Goal: Transaction & Acquisition: Download file/media

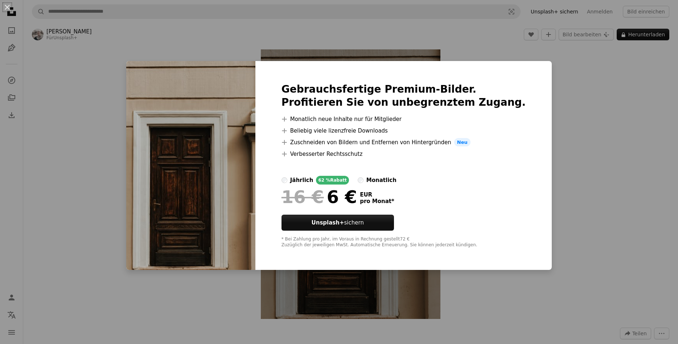
click at [390, 181] on div "monatlich" at bounding box center [382, 180] width 30 height 9
click at [659, 208] on div "An X shape Gebrauchsfertige Premium-Bilder. Profitieren Sie von unbegrenztem Zu…" at bounding box center [339, 172] width 678 height 344
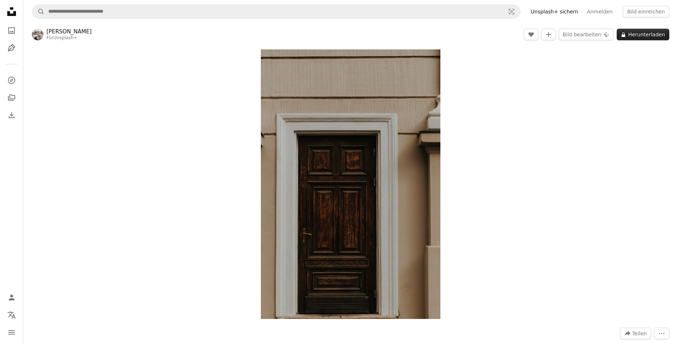
click at [642, 35] on button "A lock Herunterladen" at bounding box center [643, 35] width 53 height 12
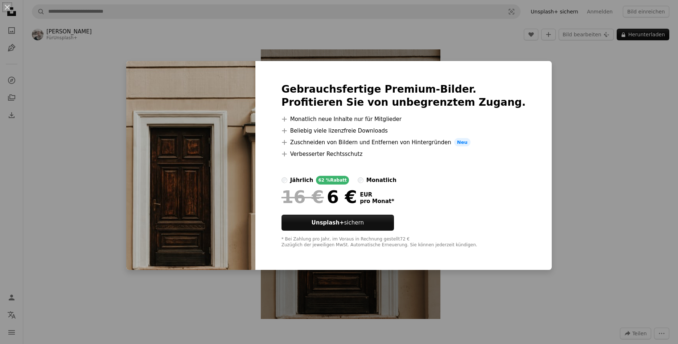
click at [575, 87] on div "An X shape Gebrauchsfertige Premium-Bilder. Profitieren Sie von unbegrenztem Zu…" at bounding box center [339, 172] width 678 height 344
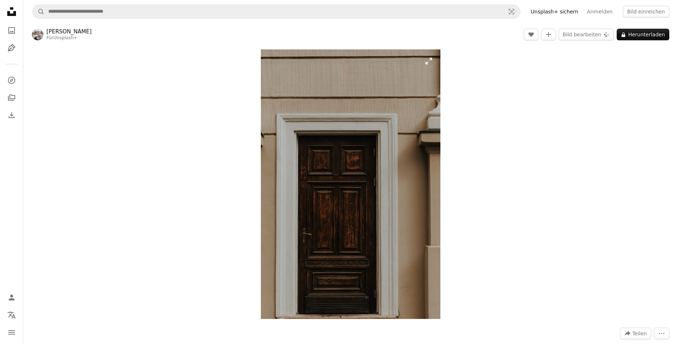
click at [309, 145] on img "Dieses Bild heranzoomen" at bounding box center [351, 183] width 180 height 269
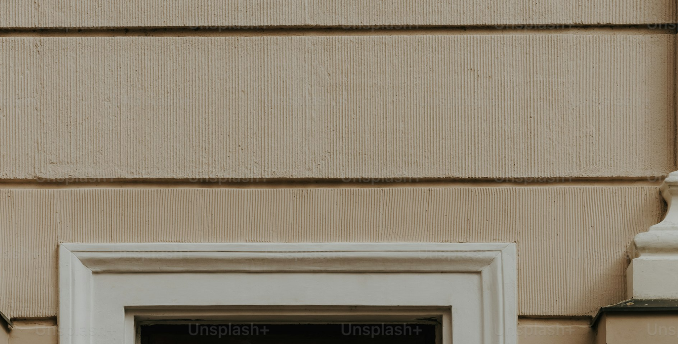
scroll to position [338, 0]
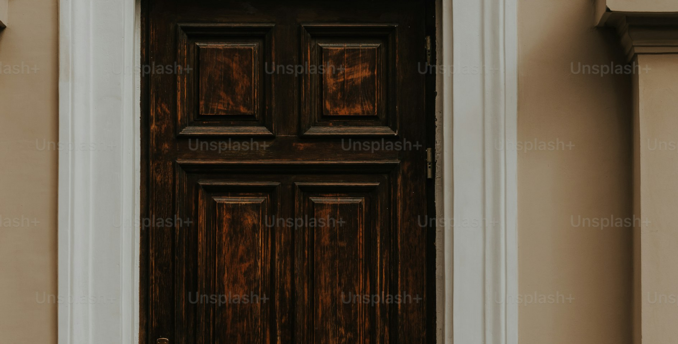
click at [309, 145] on img "Dieses Bild herauszoomen" at bounding box center [339, 171] width 679 height 1019
